Goal: Information Seeking & Learning: Learn about a topic

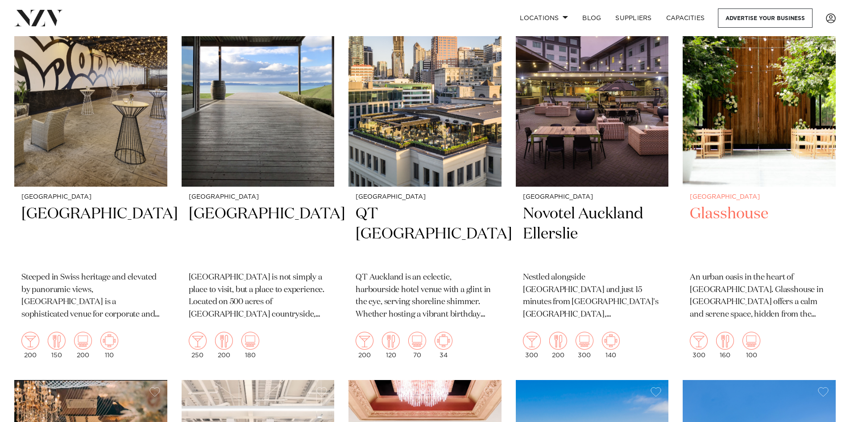
scroll to position [1869, 0]
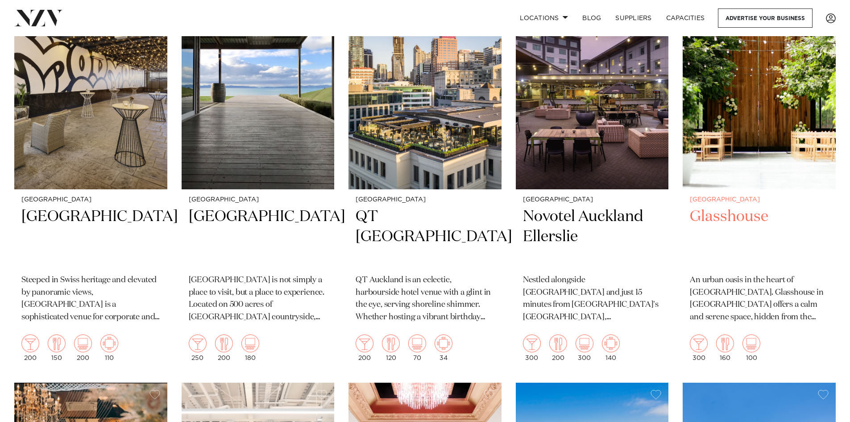
click at [742, 207] on h2 "Glasshouse" at bounding box center [759, 237] width 139 height 60
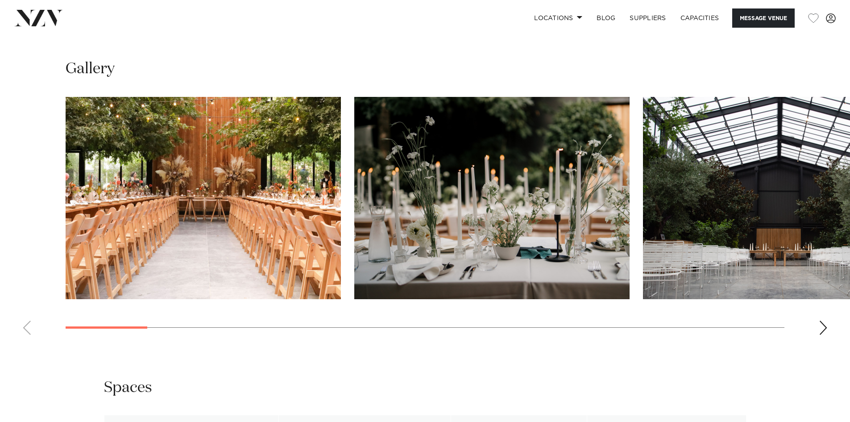
scroll to position [848, 0]
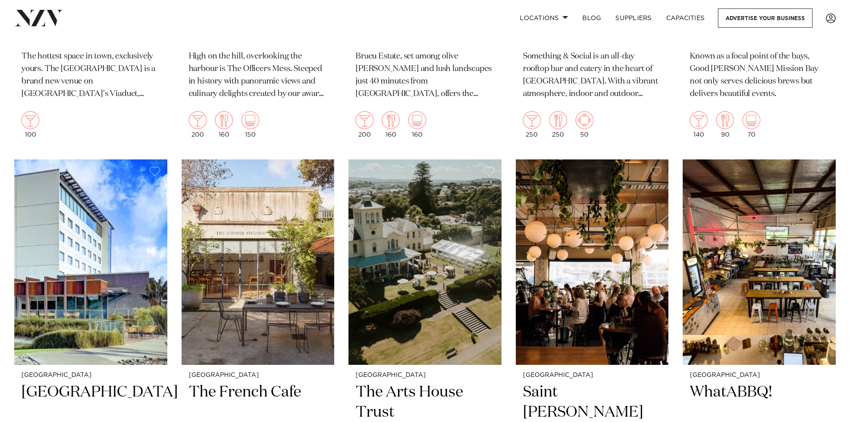
scroll to position [2895, 0]
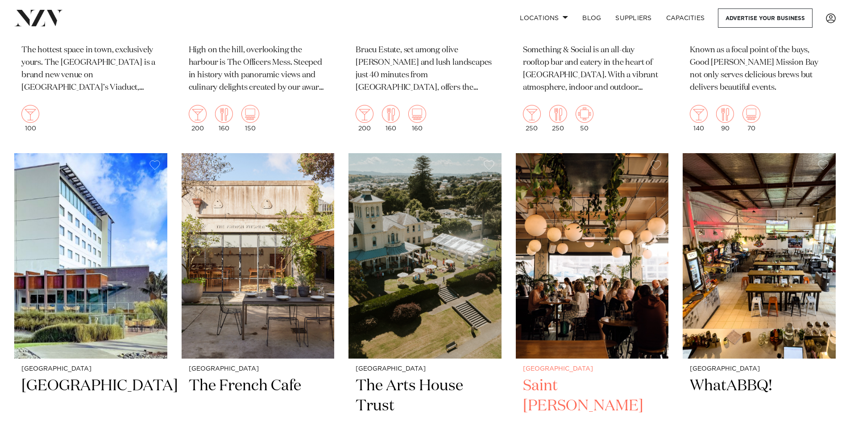
click at [600, 269] on img at bounding box center [592, 255] width 153 height 205
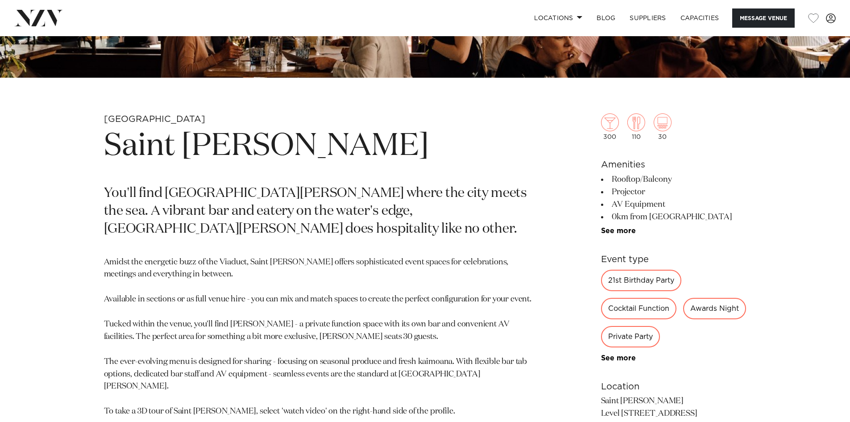
scroll to position [402, 0]
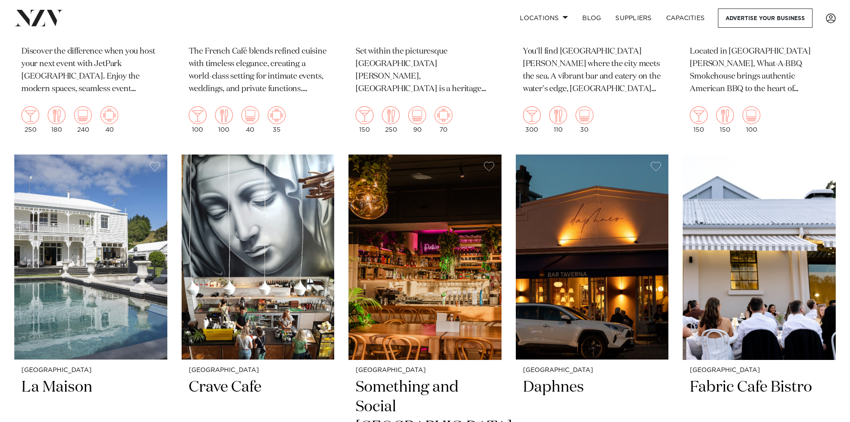
scroll to position [3297, 0]
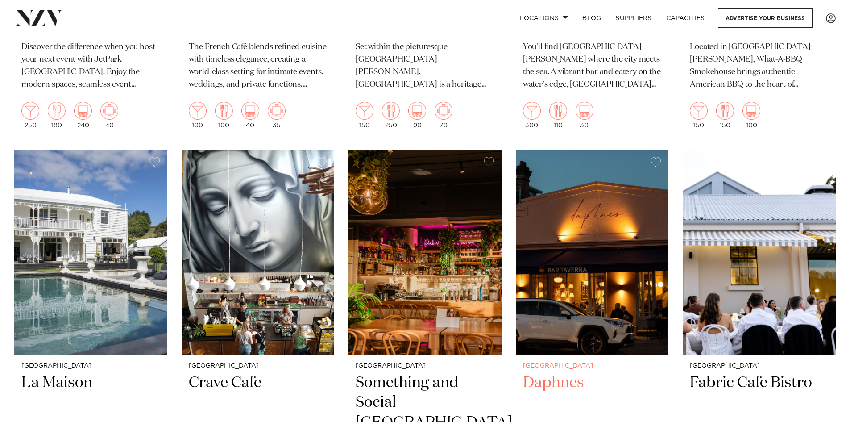
click at [566, 373] on h2 "Daphnes" at bounding box center [592, 403] width 139 height 60
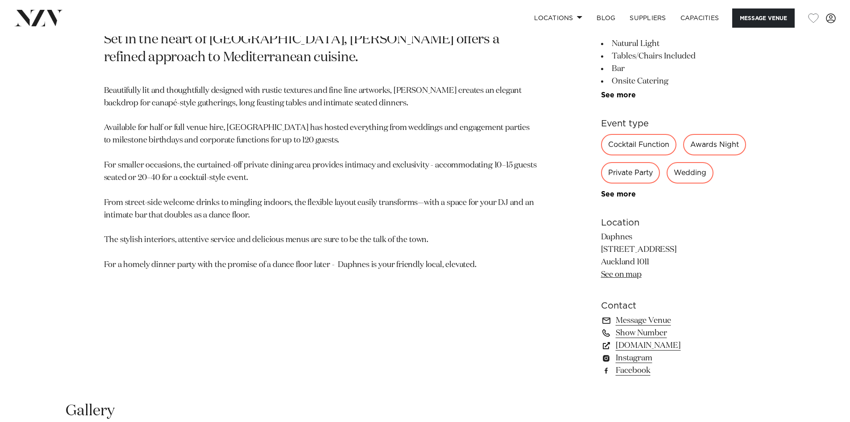
scroll to position [491, 0]
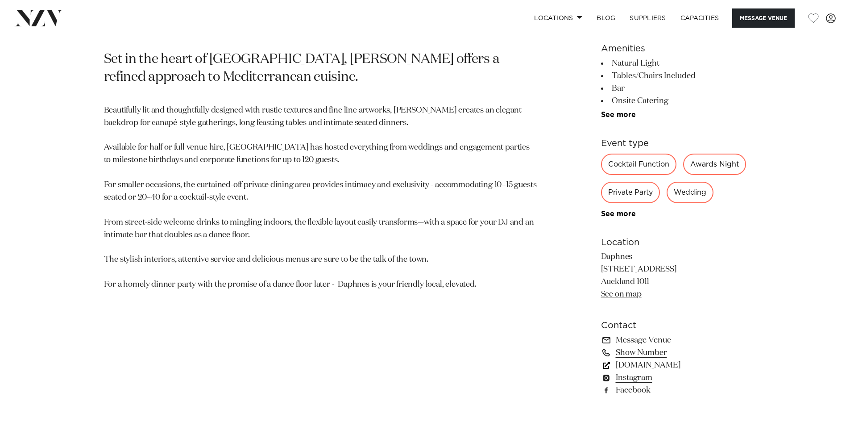
click at [670, 371] on link "www.daphnes.co.nz" at bounding box center [673, 365] width 145 height 12
